Goal: Task Accomplishment & Management: Manage account settings

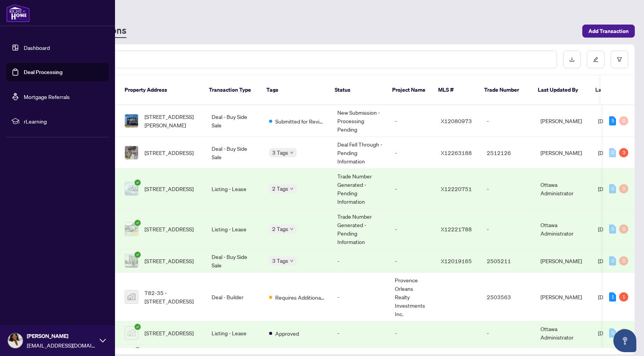
scroll to position [347, 0]
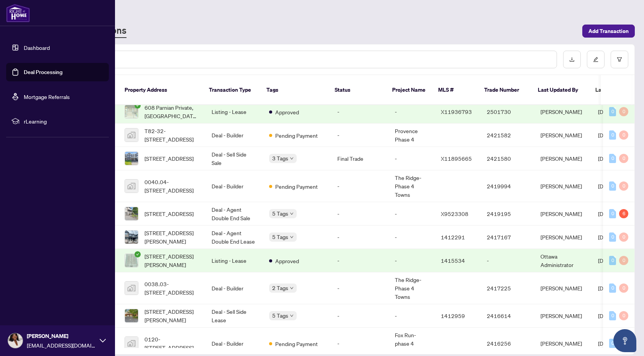
click at [36, 72] on link "Deal Processing" at bounding box center [43, 72] width 39 height 7
click at [37, 49] on link "Dashboard" at bounding box center [37, 47] width 26 height 7
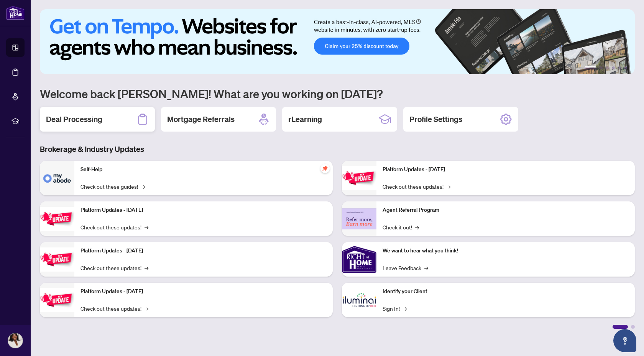
click at [132, 122] on div "Deal Processing" at bounding box center [97, 119] width 115 height 25
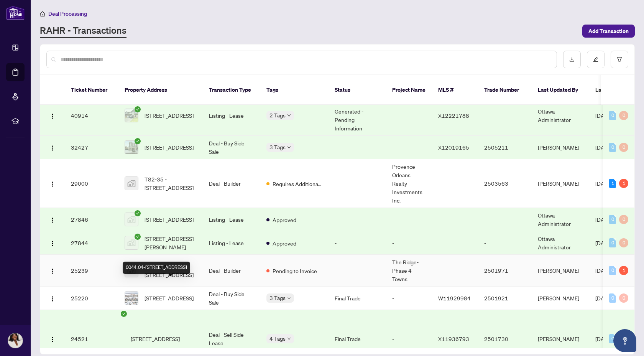
scroll to position [115, 0]
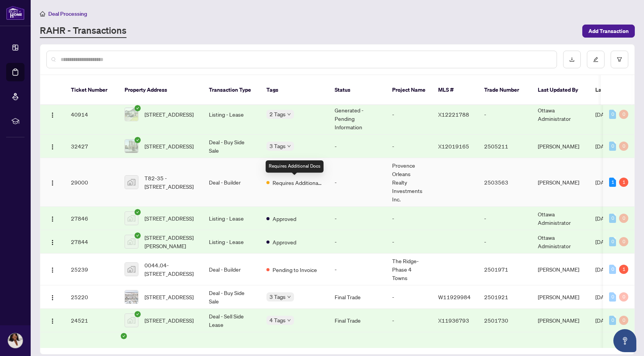
click at [315, 182] on span "Requires Additional Docs" at bounding box center [298, 182] width 50 height 8
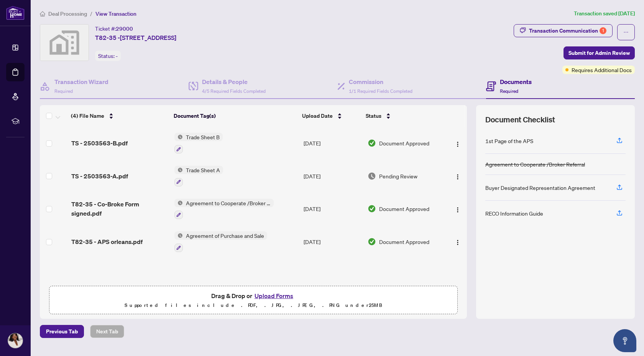
click at [198, 138] on span "Trade Sheet B" at bounding box center [203, 137] width 40 height 8
click at [254, 152] on td "Trade Sheet B" at bounding box center [235, 143] width 129 height 33
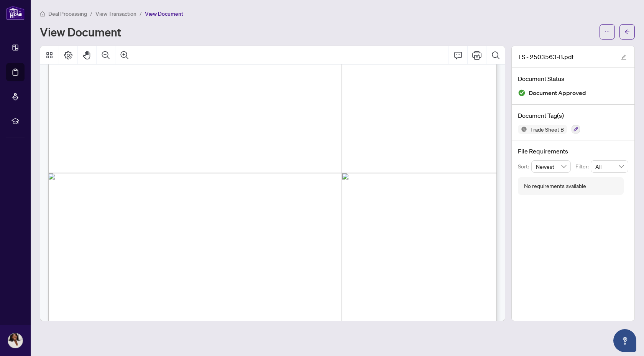
scroll to position [164, 0]
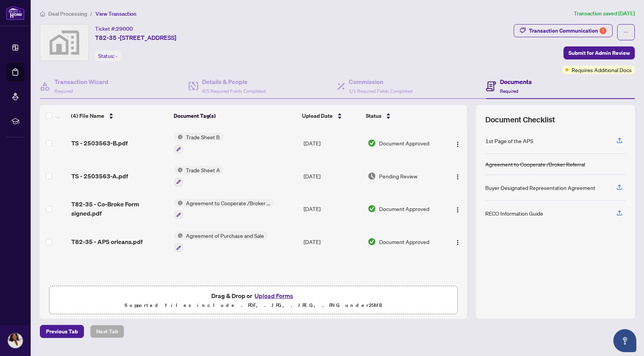
click at [130, 176] on div "TS - 2503563-A.pdf" at bounding box center [119, 175] width 97 height 9
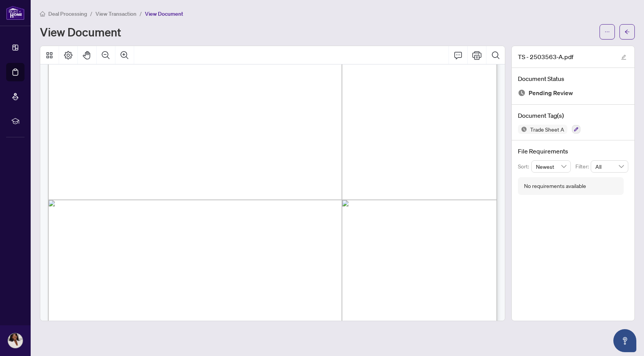
scroll to position [173, 0]
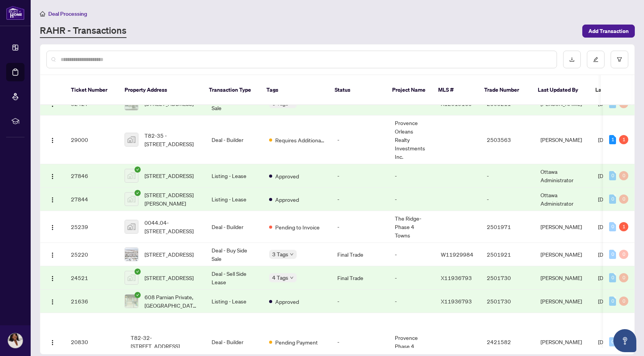
scroll to position [173, 0]
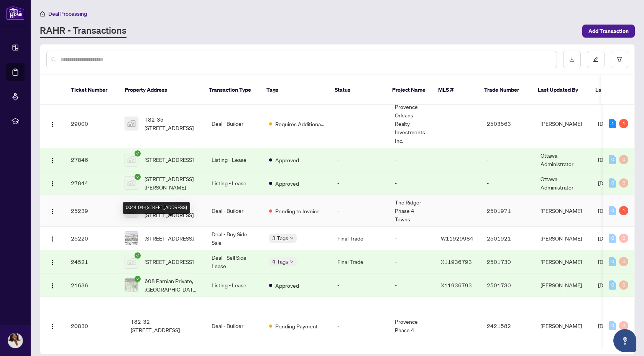
click at [180, 219] on span "0044.04-[STREET_ADDRESS]" at bounding box center [172, 210] width 55 height 17
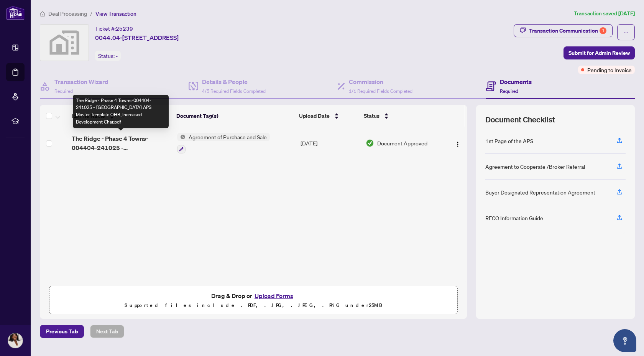
click at [149, 143] on span "The Ridge - Phase 4 Towns-004404-241025 - [GEOGRAPHIC_DATA] APS Master Template…" at bounding box center [121, 143] width 99 height 18
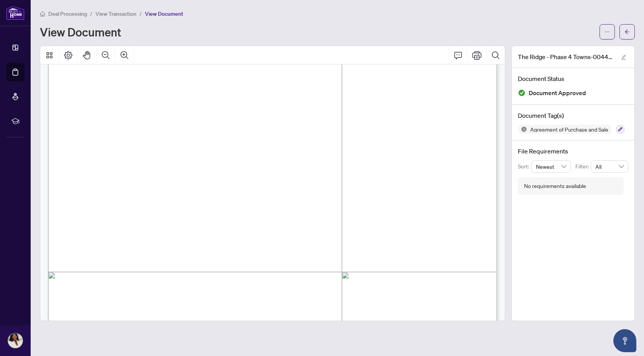
scroll to position [133, 0]
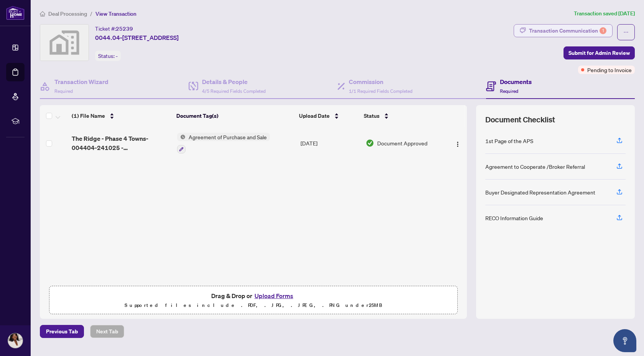
click at [575, 33] on div "Transaction Communication 1" at bounding box center [567, 31] width 77 height 12
type textarea "**********"
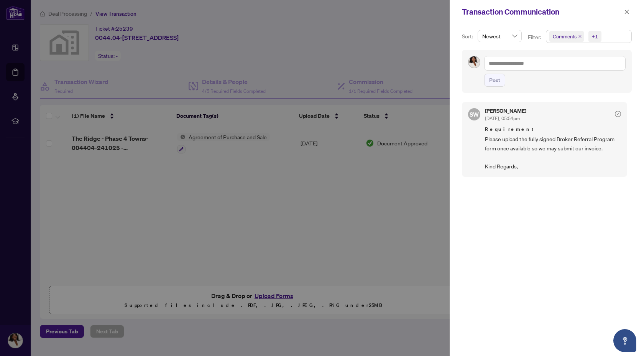
click at [552, 143] on span "Please upload the fully signed Broker Referral Program form once available so w…" at bounding box center [553, 153] width 136 height 36
click at [517, 152] on span "Please upload the fully signed Broker Referral Program form once available so w…" at bounding box center [553, 153] width 136 height 36
click at [372, 174] on div at bounding box center [322, 178] width 644 height 356
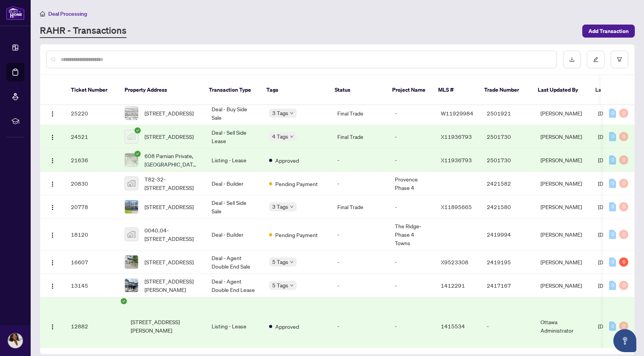
scroll to position [304, 0]
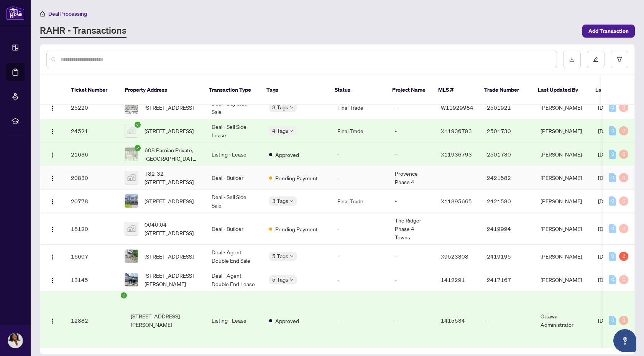
click at [171, 186] on span "T82-32-[STREET_ADDRESS]" at bounding box center [172, 177] width 55 height 17
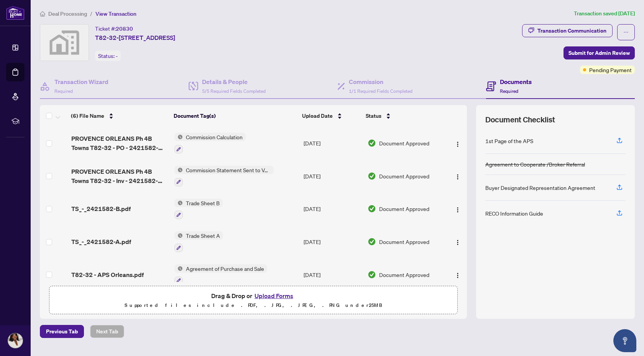
click at [191, 139] on span "Commission Calculation" at bounding box center [214, 137] width 63 height 8
click at [202, 127] on td "Commission Calculation" at bounding box center [235, 143] width 129 height 33
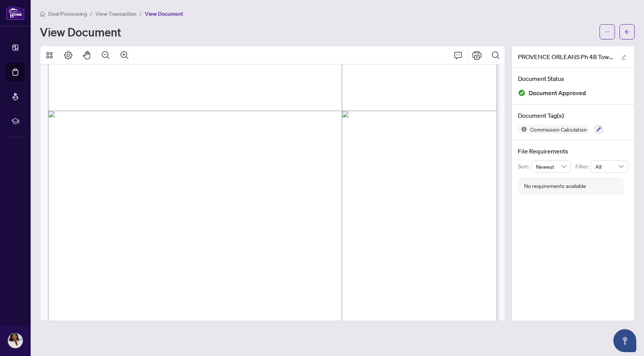
scroll to position [341, 0]
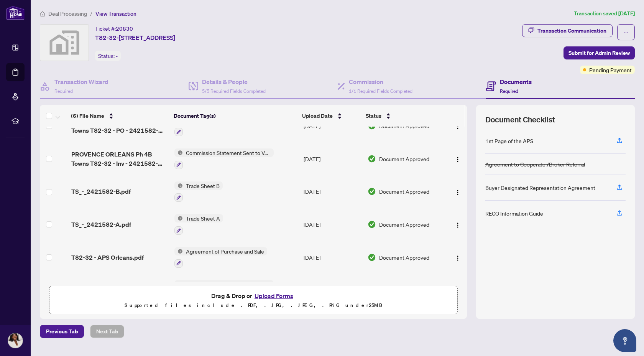
scroll to position [18, 0]
click at [187, 188] on span "Trade Sheet B" at bounding box center [203, 185] width 40 height 8
click at [197, 185] on span "Trade Sheet B" at bounding box center [203, 185] width 40 height 8
click at [204, 184] on span "Trade Sheet B" at bounding box center [203, 185] width 40 height 8
click at [127, 193] on span "TS_-_2421582-B.pdf" at bounding box center [100, 190] width 59 height 9
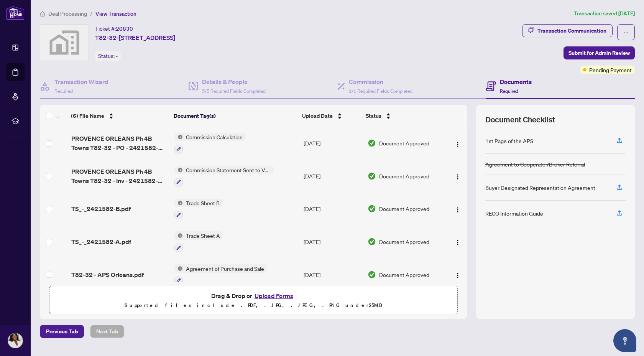
scroll to position [42, 0]
